Goal: Transaction & Acquisition: Book appointment/travel/reservation

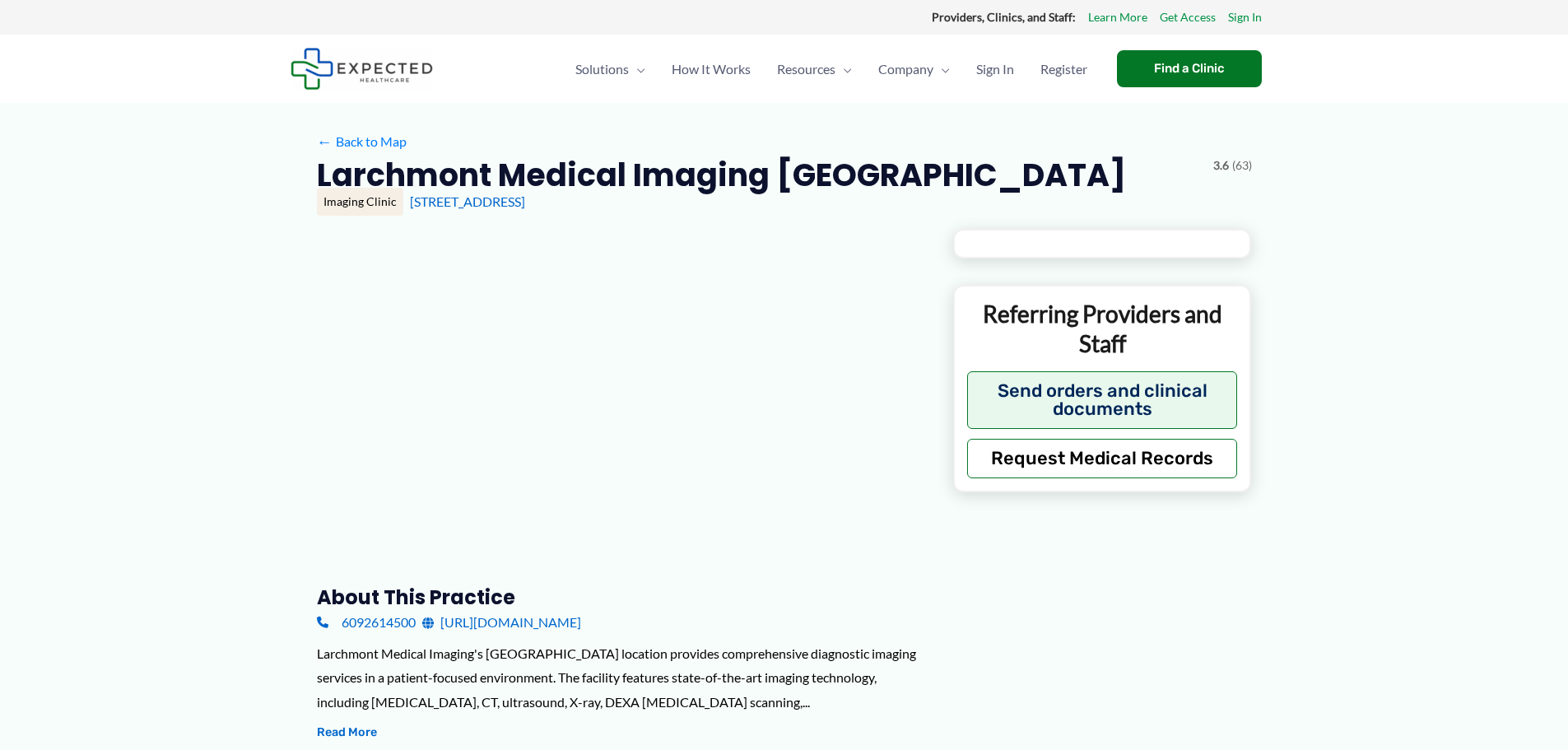
type input "**********"
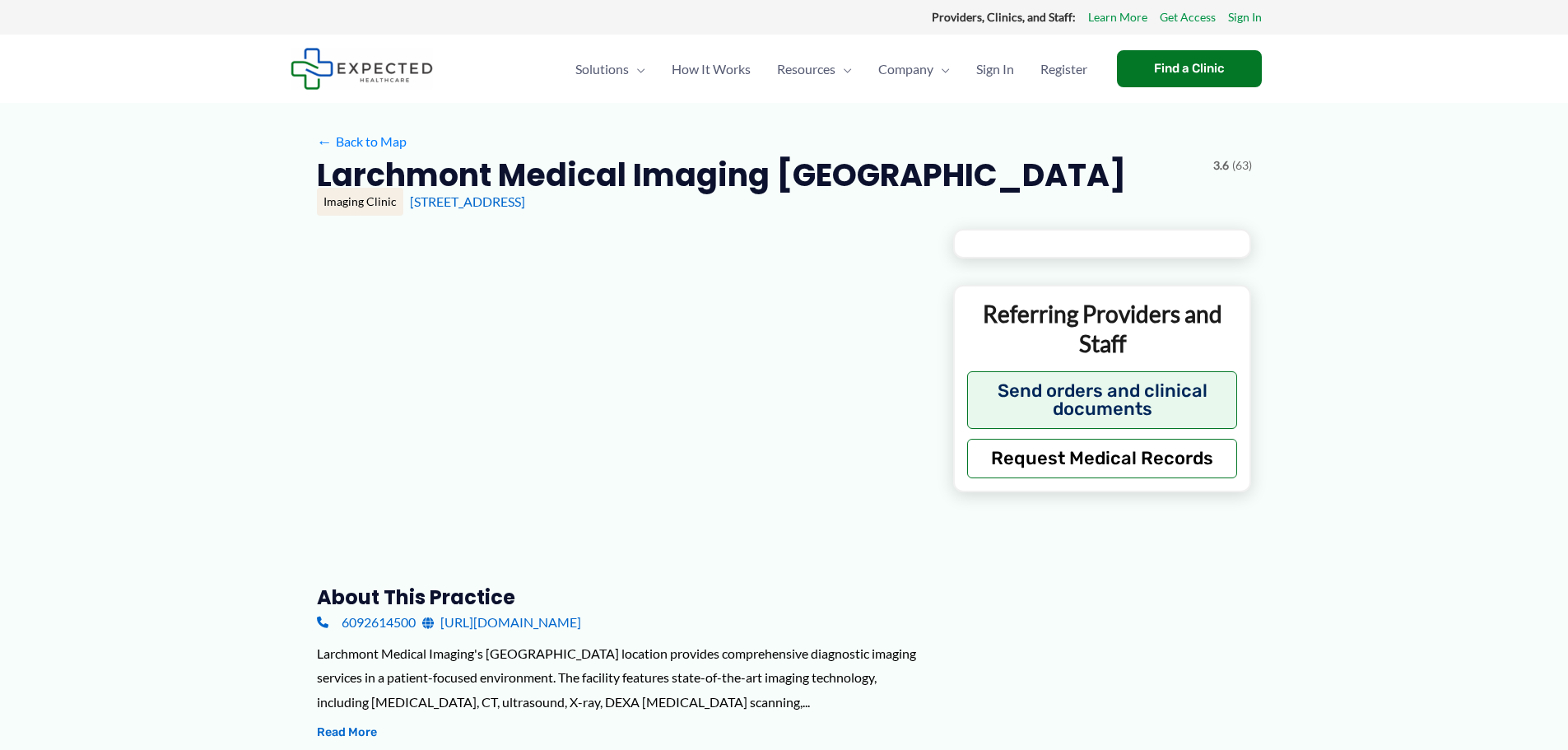
type input "**********"
type input "*"
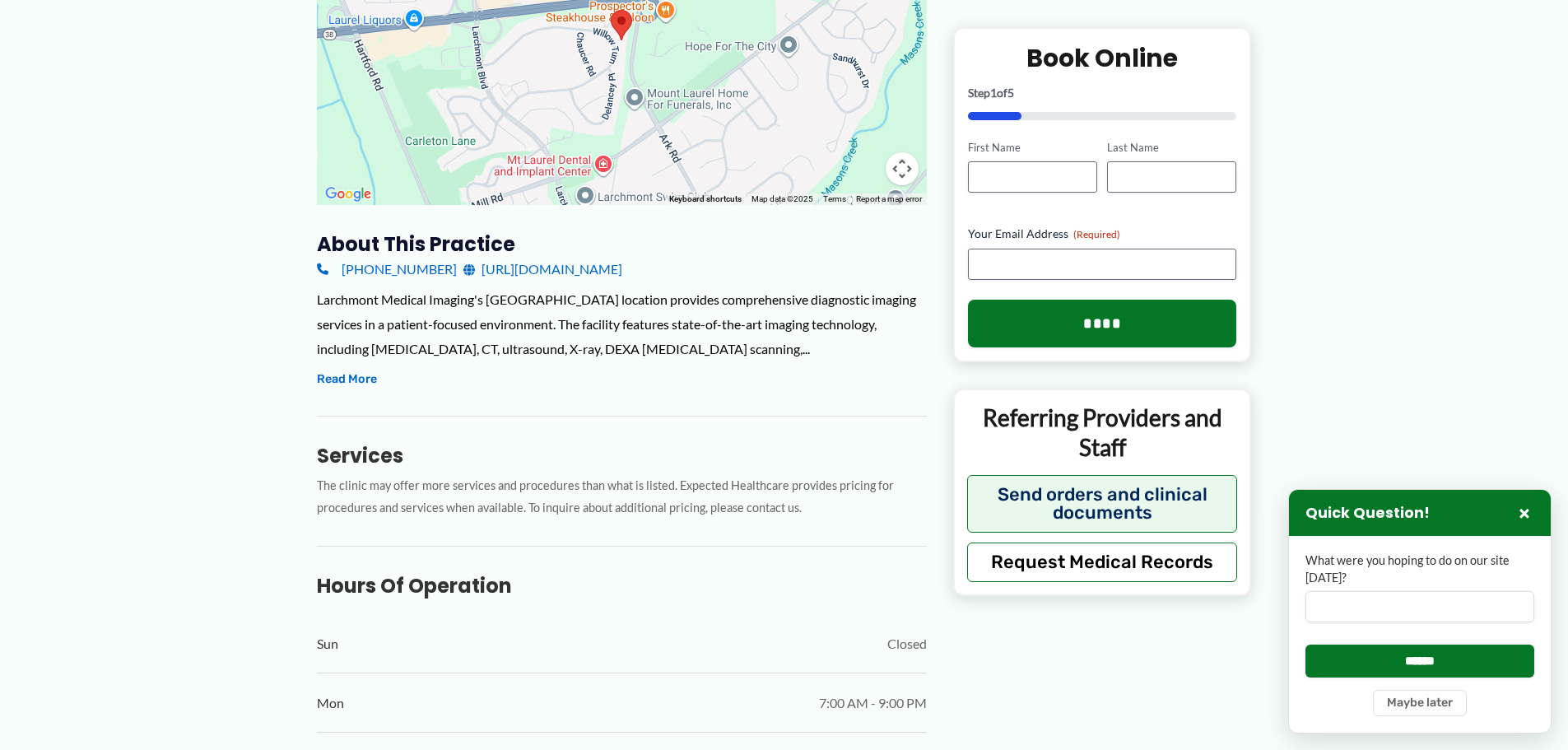
scroll to position [329, 0]
